Goal: Find specific page/section: Find specific page/section

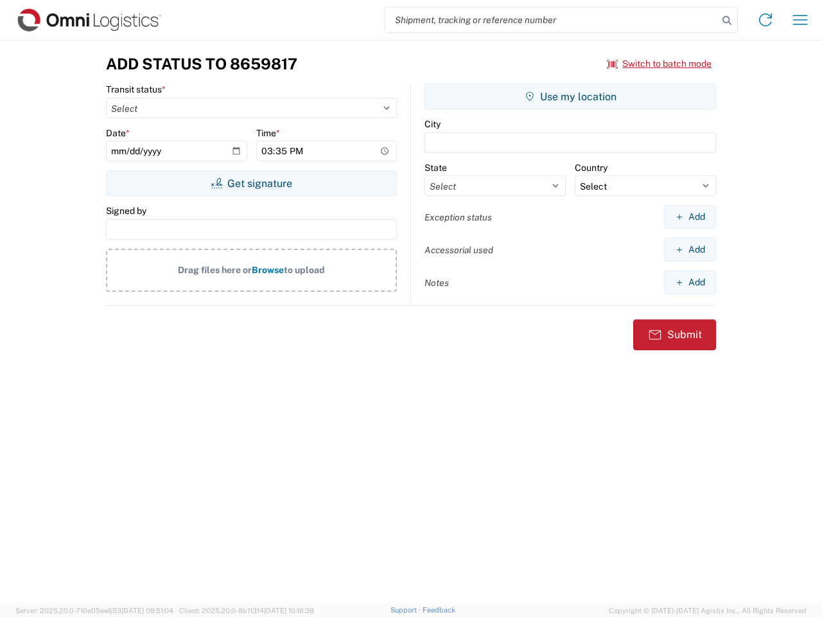
click at [552, 20] on input "search" at bounding box center [551, 20] width 333 height 24
click at [727, 21] on icon at bounding box center [727, 21] width 18 height 18
click at [766, 20] on icon at bounding box center [765, 20] width 21 height 21
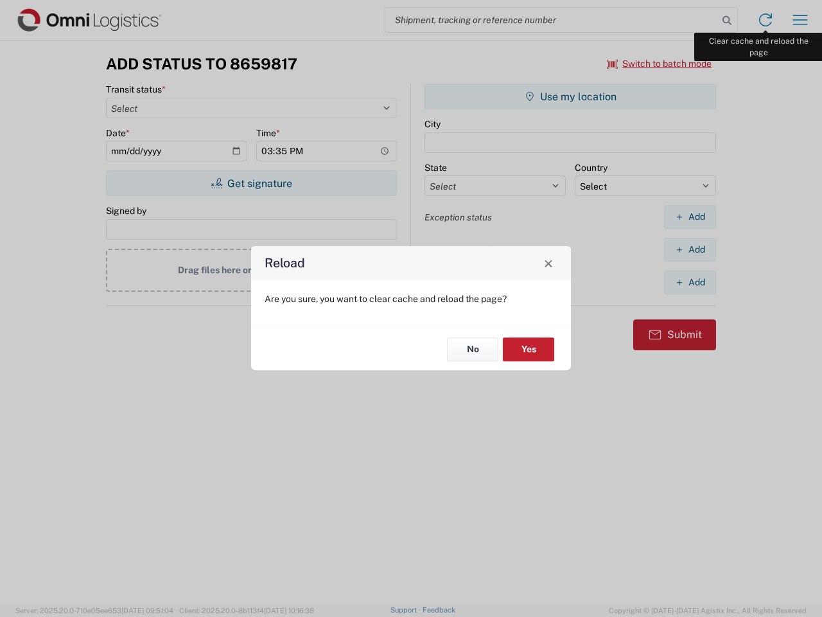
click at [800, 20] on div "Reload Are you sure, you want to clear cache and reload the page? No Yes" at bounding box center [411, 308] width 822 height 617
click at [660, 64] on div "Reload Are you sure, you want to clear cache and reload the page? No Yes" at bounding box center [411, 308] width 822 height 617
click at [251, 183] on div "Reload Are you sure, you want to clear cache and reload the page? No Yes" at bounding box center [411, 308] width 822 height 617
click at [570, 96] on div "Reload Are you sure, you want to clear cache and reload the page? No Yes" at bounding box center [411, 308] width 822 height 617
click at [690, 216] on div "Reload Are you sure, you want to clear cache and reload the page? No Yes" at bounding box center [411, 308] width 822 height 617
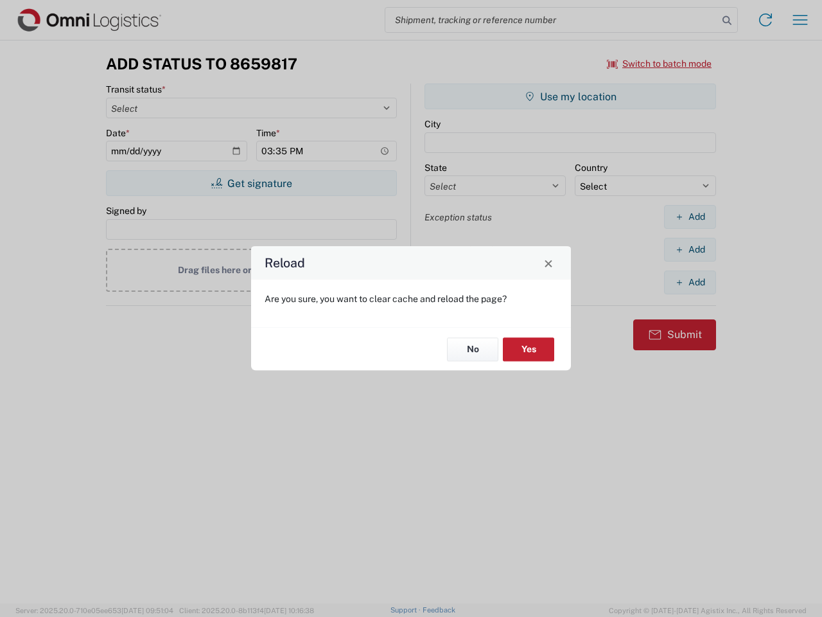
click at [690, 249] on div "Reload Are you sure, you want to clear cache and reload the page? No Yes" at bounding box center [411, 308] width 822 height 617
click at [690, 282] on div "Reload Are you sure, you want to clear cache and reload the page? No Yes" at bounding box center [411, 308] width 822 height 617
